Goal: Task Accomplishment & Management: Use online tool/utility

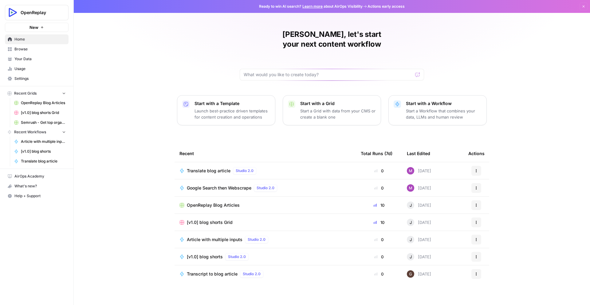
click at [230, 202] on span "OpenReplay Blog Articles" at bounding box center [213, 205] width 53 height 6
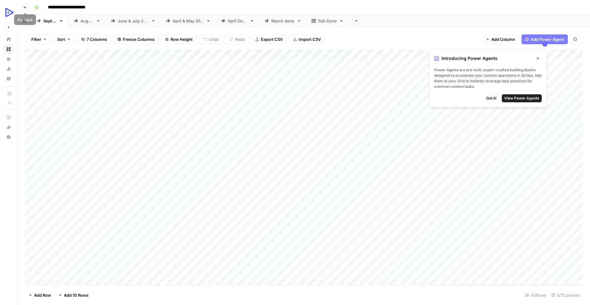
click at [24, 5] on button "Go back" at bounding box center [25, 7] width 8 height 8
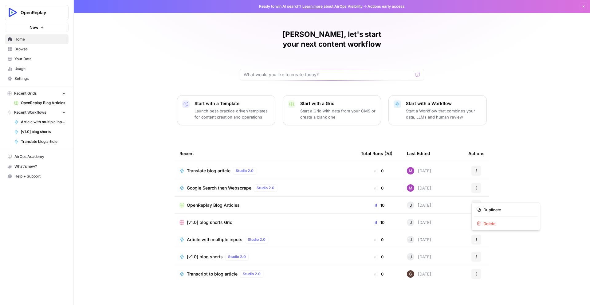
click at [472, 200] on button "Actions" at bounding box center [476, 205] width 10 height 10
click at [131, 188] on div "[PERSON_NAME], let's start your next content workflow Start with a Template Lau…" at bounding box center [332, 152] width 516 height 305
click at [182, 203] on rect at bounding box center [182, 205] width 4 height 4
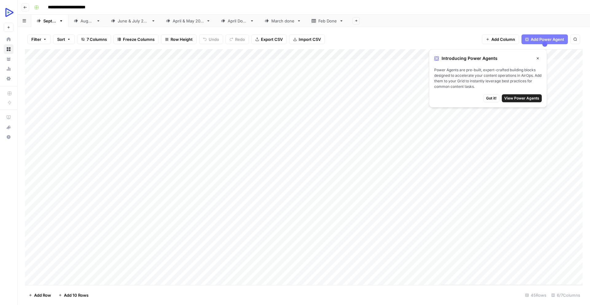
click at [94, 21] on div "[DATE]" at bounding box center [86, 21] width 13 height 6
click at [34, 6] on icon "button" at bounding box center [36, 7] width 4 height 4
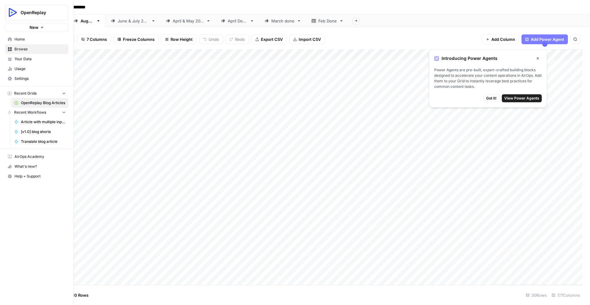
click at [24, 38] on span "Home" at bounding box center [39, 40] width 51 height 6
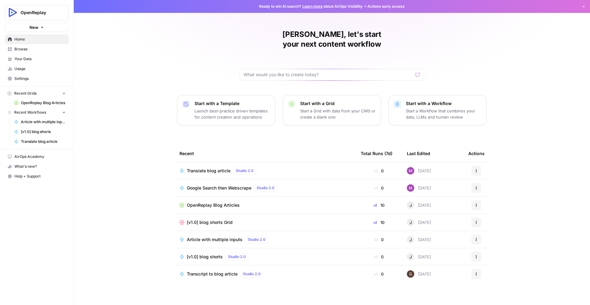
click at [47, 124] on span "Article with multiple inputs" at bounding box center [43, 122] width 45 height 6
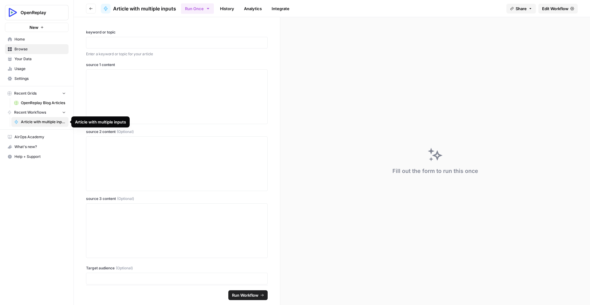
click at [44, 123] on span "Article with multiple inputs" at bounding box center [43, 122] width 45 height 6
click at [37, 112] on span "Recent Workflows" at bounding box center [30, 113] width 32 height 6
click at [38, 110] on span "Recent Workflows" at bounding box center [30, 113] width 32 height 6
click at [39, 113] on span "Recent Workflows" at bounding box center [30, 113] width 32 height 6
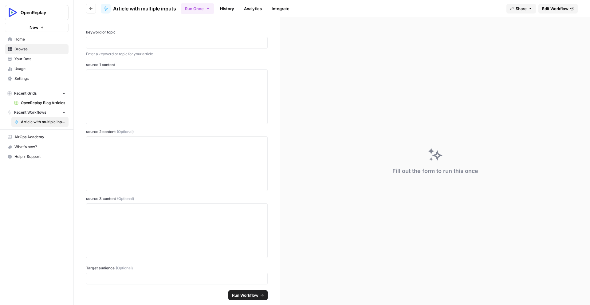
click at [38, 122] on span "Article with multiple inputs" at bounding box center [43, 122] width 45 height 6
click at [24, 41] on span "Home" at bounding box center [39, 40] width 51 height 6
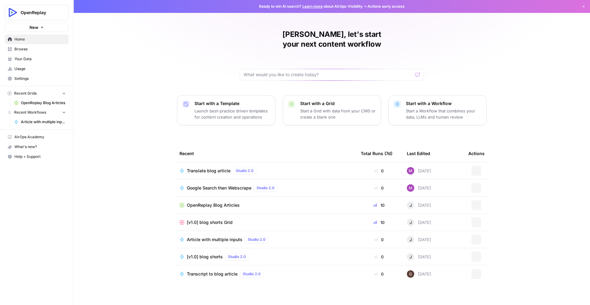
click at [26, 49] on span "Browse" at bounding box center [39, 49] width 51 height 6
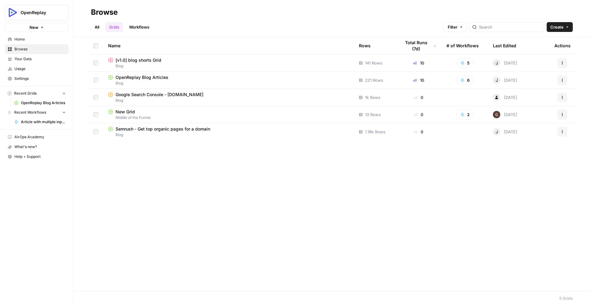
click at [134, 25] on link "Workflows" at bounding box center [139, 27] width 28 height 10
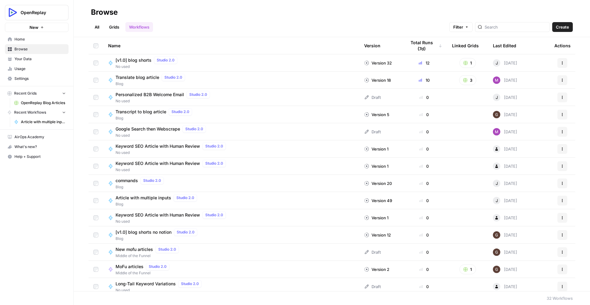
click at [210, 81] on div "Translate blog article Studio 2.0 Blog" at bounding box center [231, 80] width 246 height 13
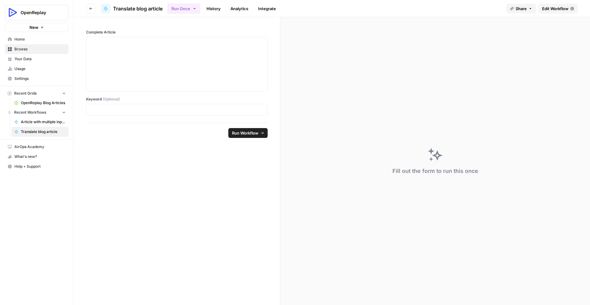
click at [550, 9] on span "Edit Workflow" at bounding box center [555, 9] width 26 height 6
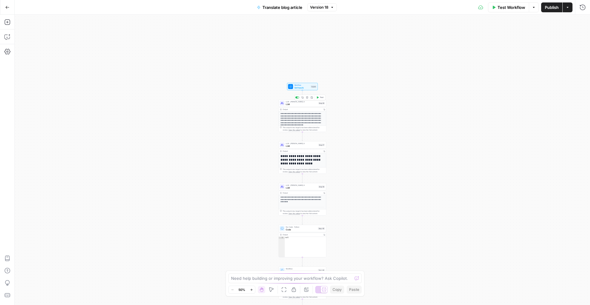
click at [307, 104] on span "LLM" at bounding box center [301, 104] width 31 height 3
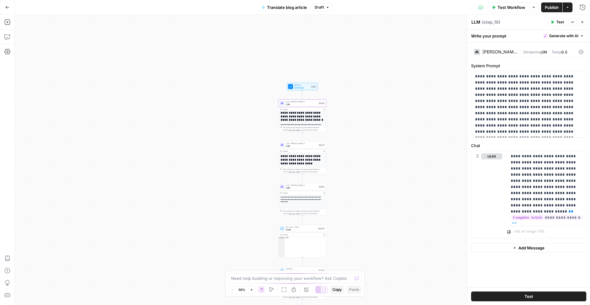
scroll to position [40, 0]
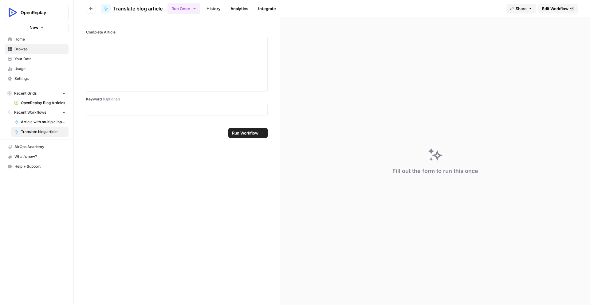
click at [30, 47] on span "Browse" at bounding box center [39, 49] width 51 height 6
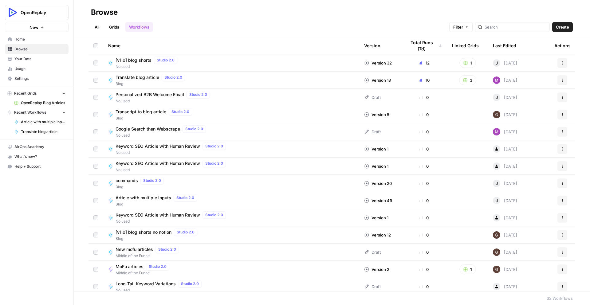
click at [141, 60] on span "[v1.0] blog shorts" at bounding box center [133, 60] width 36 height 6
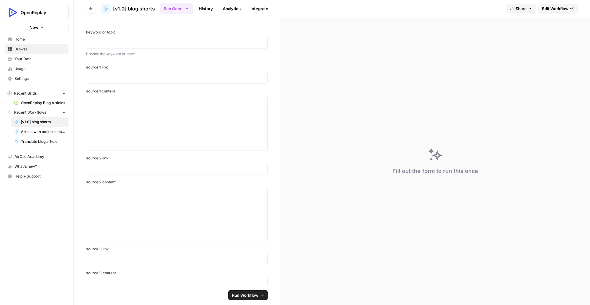
click at [548, 9] on span "Edit Workflow" at bounding box center [555, 9] width 26 height 6
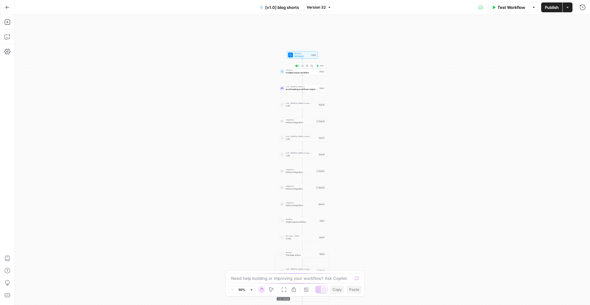
click at [308, 74] on span "multiple inputs workflow" at bounding box center [302, 72] width 32 height 3
type input "Article with multiple inputs"
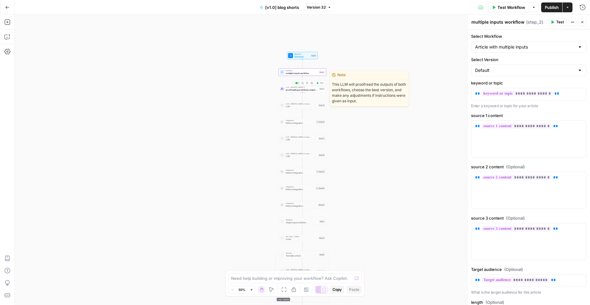
click at [309, 91] on div "LLM · [PERSON_NAME] 4 proofreading workflows output and improvements Step 3 Cop…" at bounding box center [302, 88] width 48 height 7
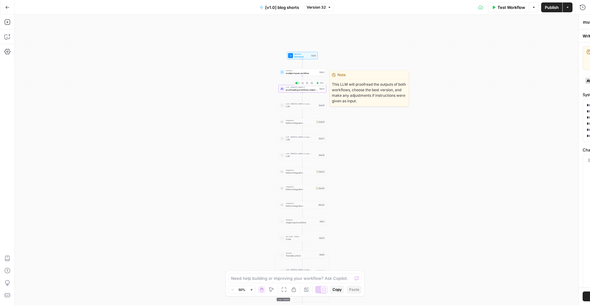
type textarea "proofreading workflows output and improvements"
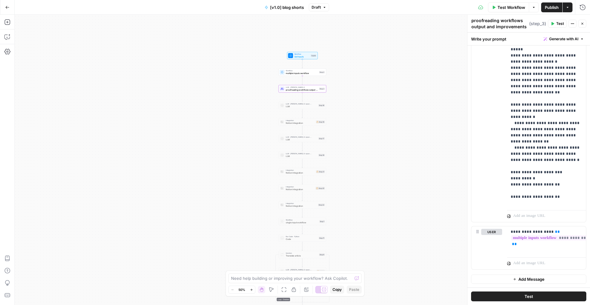
scroll to position [215, 0]
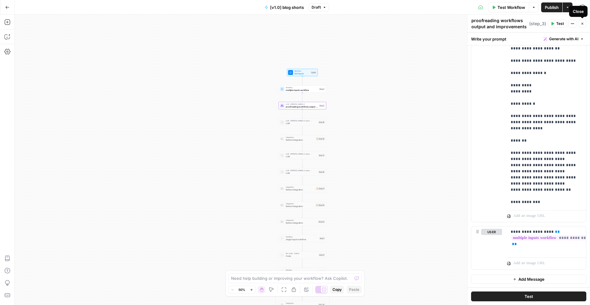
click at [585, 21] on button "Close" at bounding box center [582, 24] width 8 height 8
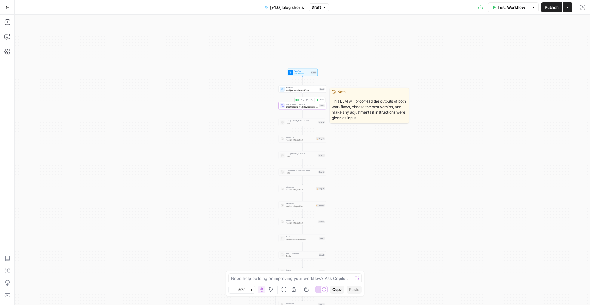
click at [298, 107] on span "proofreading workflows output and improvements" at bounding box center [302, 106] width 32 height 3
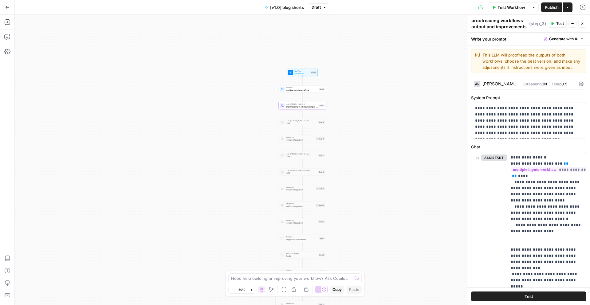
click at [508, 84] on div "[PERSON_NAME] 4" at bounding box center [499, 84] width 35 height 4
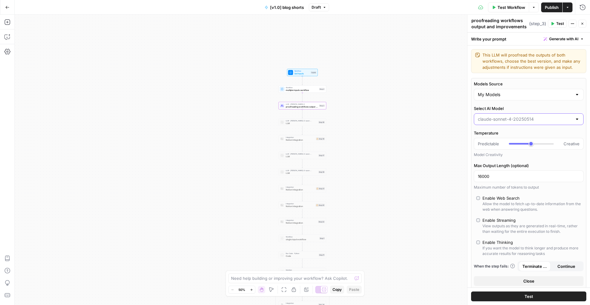
click at [516, 118] on input "Select AI Model" at bounding box center [524, 119] width 94 height 6
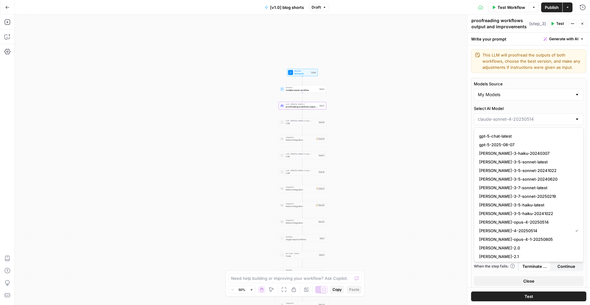
scroll to position [593, 0]
click at [520, 235] on span "[PERSON_NAME]-opus-4-1-20250805" at bounding box center [527, 238] width 97 height 6
type input "[PERSON_NAME]-opus-4-1-20250805"
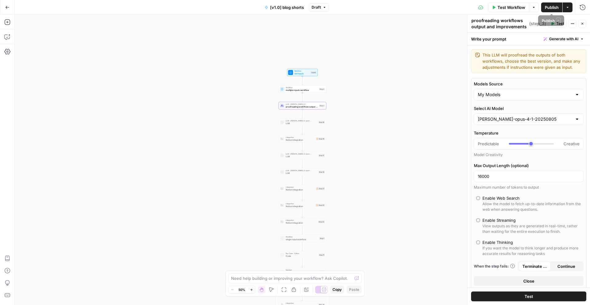
click at [553, 6] on span "Publish" at bounding box center [551, 7] width 14 height 6
click at [385, 48] on div "Workflow Set Inputs Inputs Workflow multiple inputs workflow Step 2 LLM · [PERS…" at bounding box center [302, 160] width 575 height 290
click at [582, 23] on icon "button" at bounding box center [582, 24] width 4 height 4
type input "***"
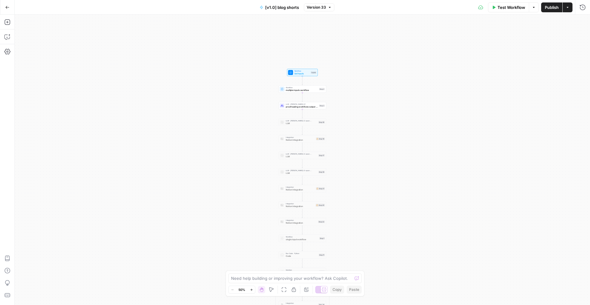
click at [5, 7] on icon "button" at bounding box center [7, 7] width 4 height 4
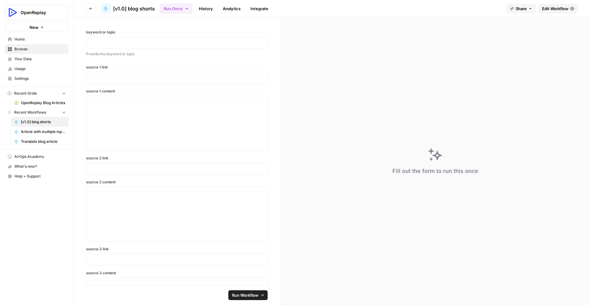
click at [49, 143] on span "Translate blog article" at bounding box center [43, 142] width 45 height 6
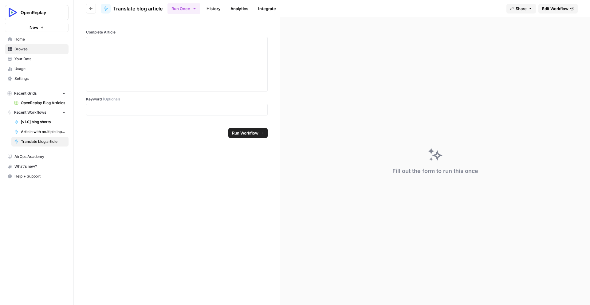
click at [561, 7] on span "Edit Workflow" at bounding box center [555, 9] width 26 height 6
